Goal: Transaction & Acquisition: Purchase product/service

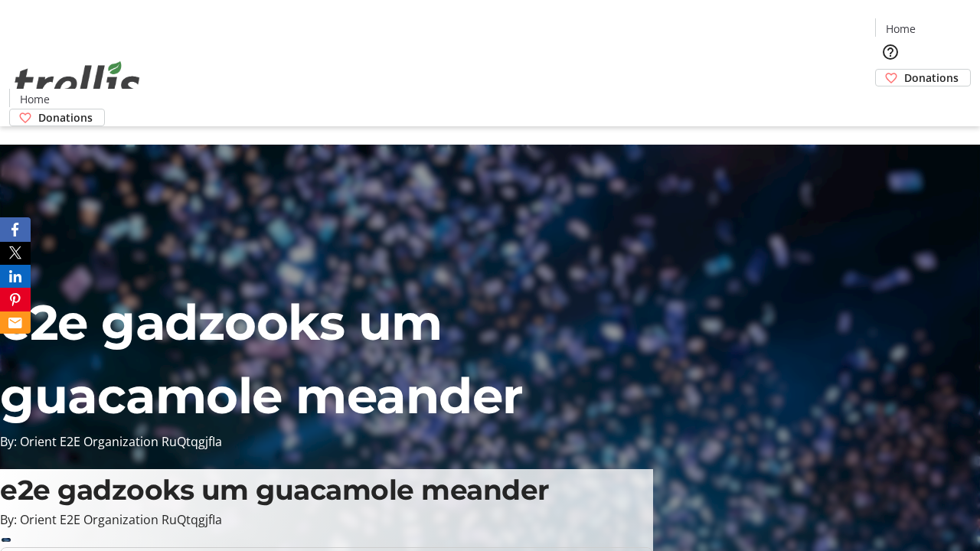
click at [904, 70] on span "Donations" at bounding box center [931, 78] width 54 height 16
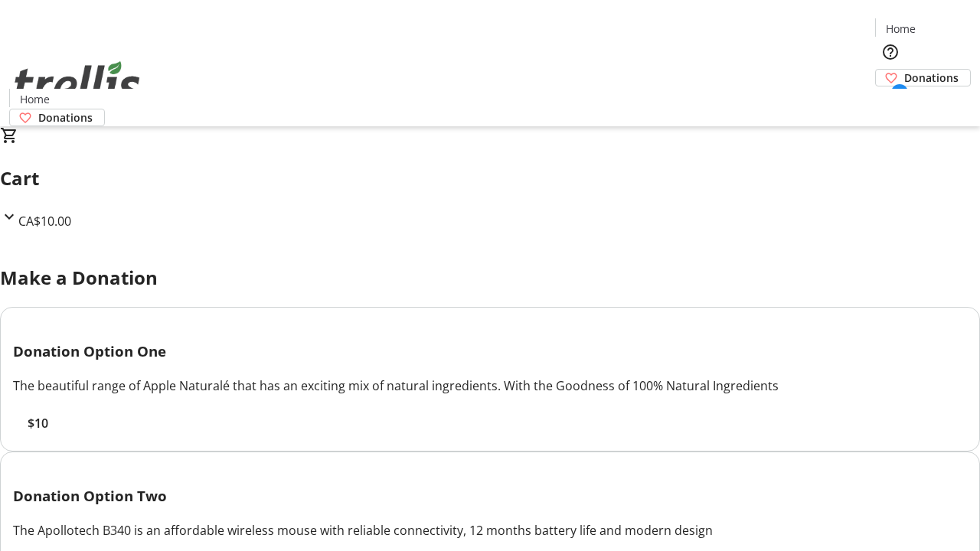
select select "CA"
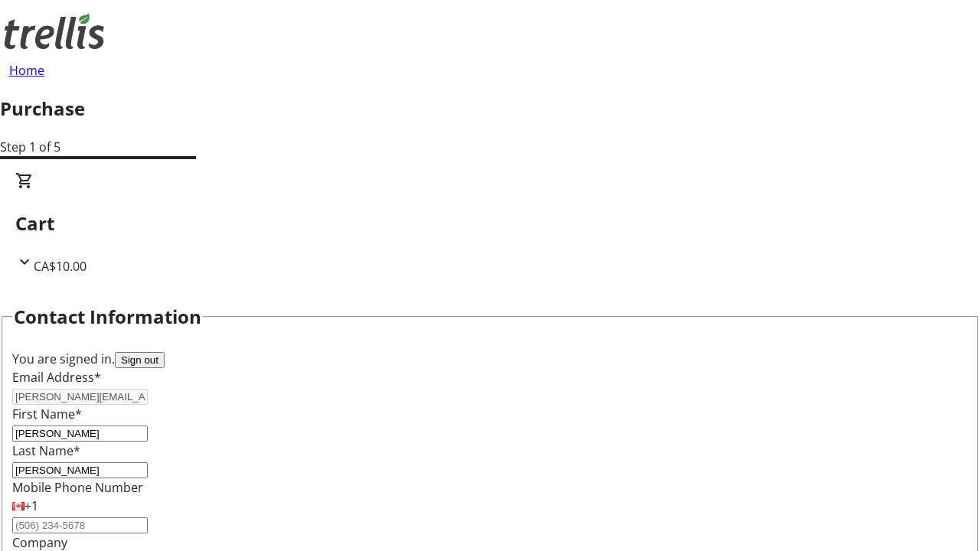
type input "[STREET_ADDRESS][PERSON_NAME]"
type input "Kelowna"
select select "BC"
type input "Kelowna"
type input "V1Y 0C2"
